Goal: Transaction & Acquisition: Obtain resource

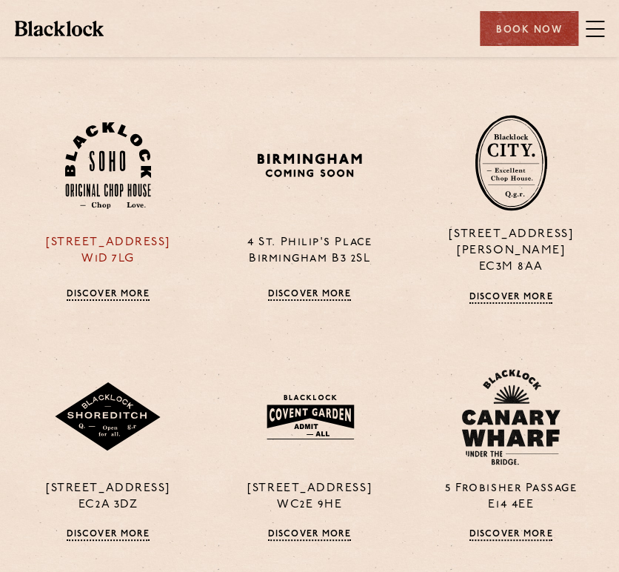
scroll to position [1125, 0]
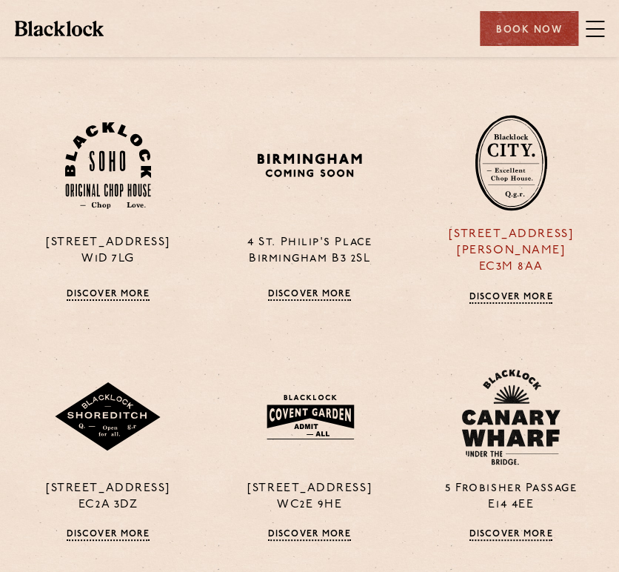
click at [479, 181] on img at bounding box center [511, 163] width 73 height 96
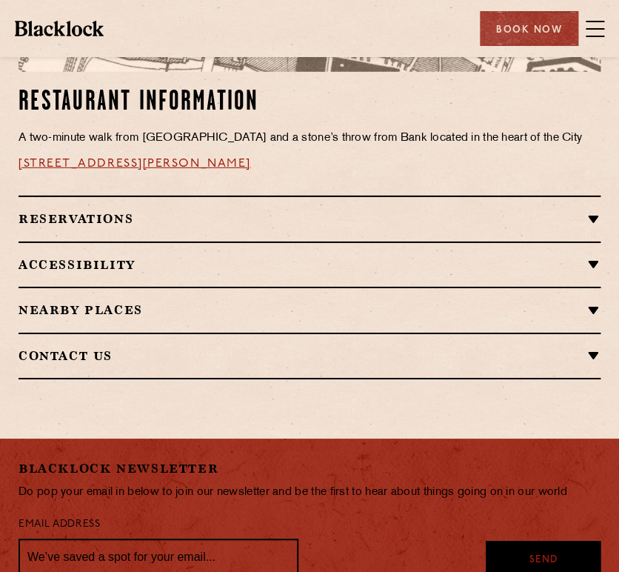
scroll to position [1046, 0]
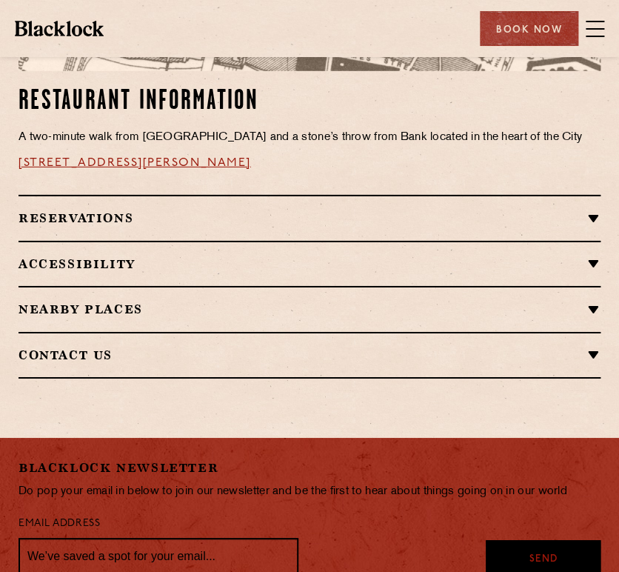
click at [566, 217] on h2 "Reservations" at bounding box center [310, 218] width 582 height 14
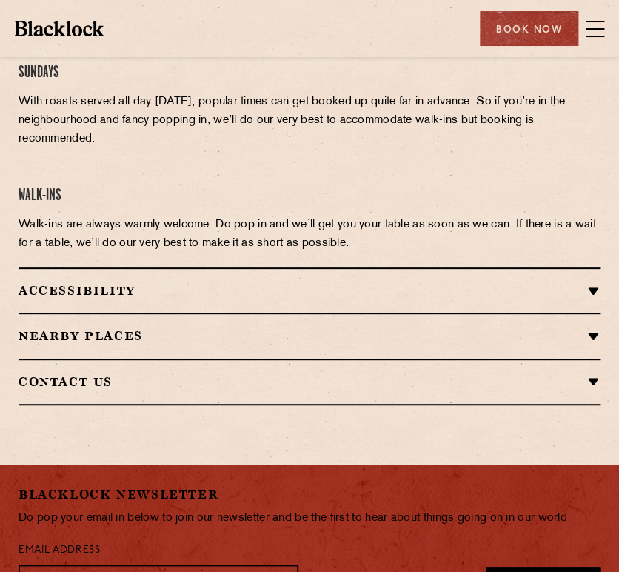
scroll to position [1318, 0]
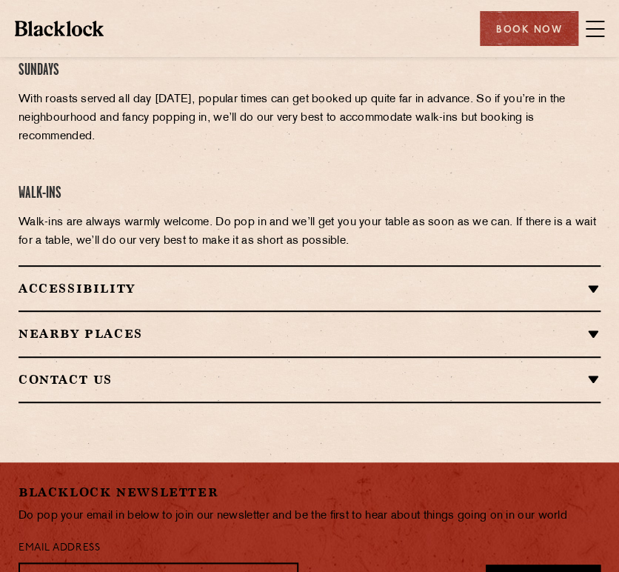
click at [593, 24] on span at bounding box center [595, 29] width 19 height 22
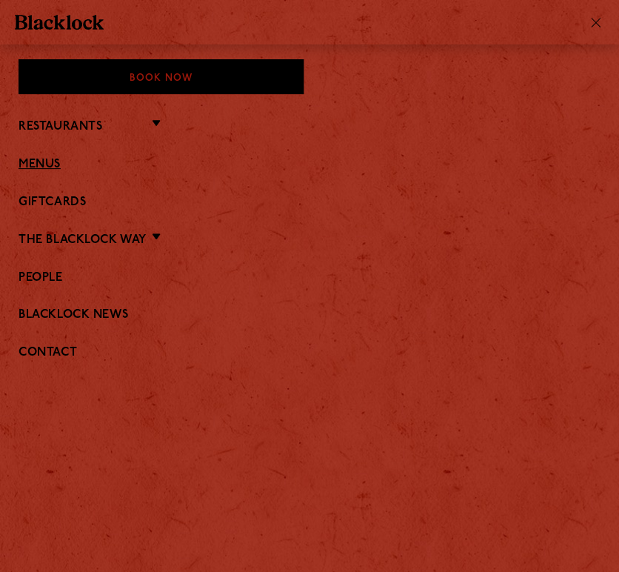
click at [47, 161] on link "Menus" at bounding box center [310, 165] width 582 height 14
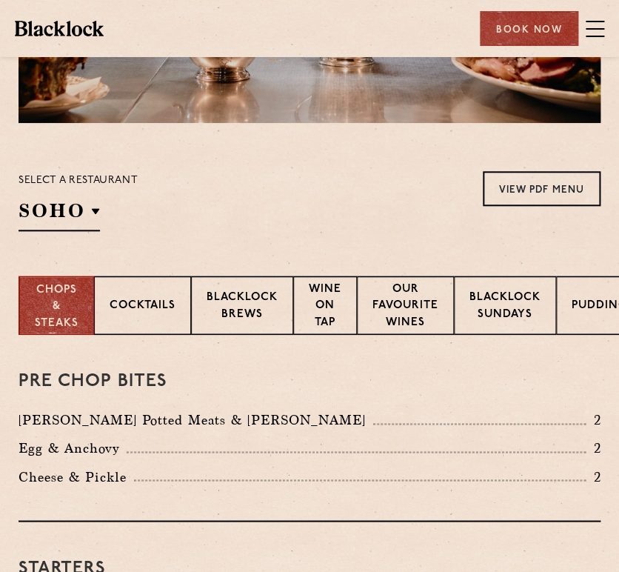
scroll to position [249, 0]
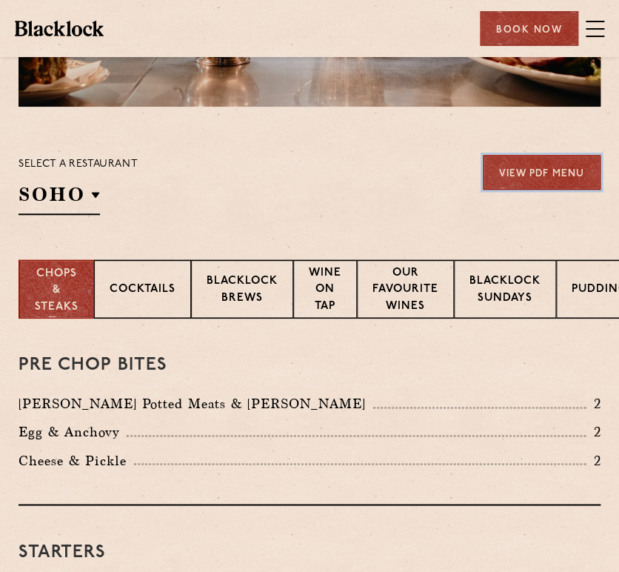
click at [569, 172] on link "View PDF Menu" at bounding box center [542, 172] width 118 height 35
